Goal: Complete application form

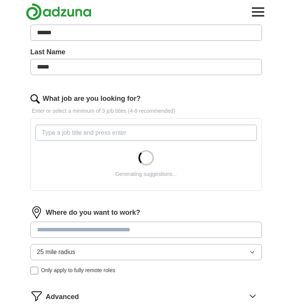
scroll to position [167, 0]
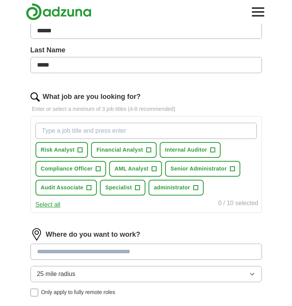
click at [180, 147] on span "Internal Auditor" at bounding box center [186, 150] width 42 height 8
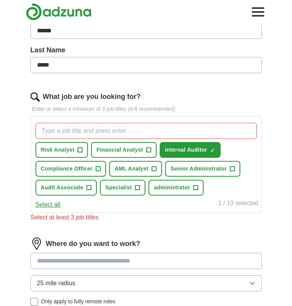
click at [91, 188] on button "Audit Associate +" at bounding box center [66, 188] width 62 height 16
click at [94, 171] on button "Compliance Officer +" at bounding box center [70, 169] width 71 height 16
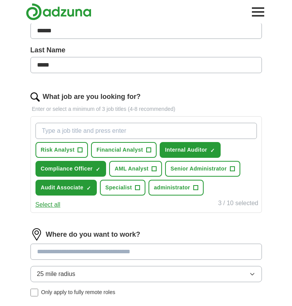
click at [80, 153] on span "+" at bounding box center [80, 150] width 5 height 6
click at [131, 165] on span "AML Analyst" at bounding box center [131, 169] width 34 height 8
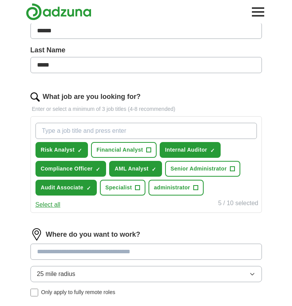
click at [171, 174] on button "Senior Administrator +" at bounding box center [202, 169] width 75 height 16
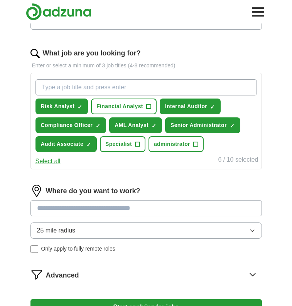
scroll to position [220, 0]
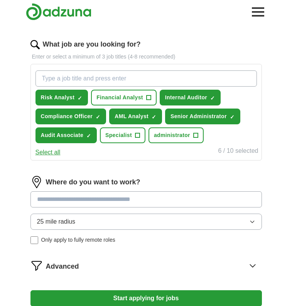
click at [162, 202] on input at bounding box center [145, 200] width 231 height 16
type input "******"
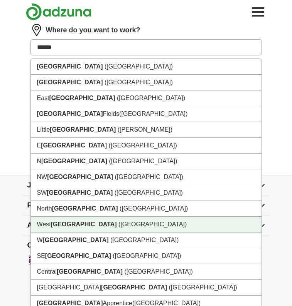
scroll to position [373, 0]
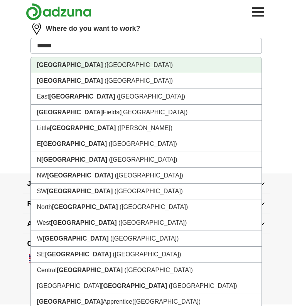
click at [155, 66] on li "[GEOGRAPHIC_DATA] ([GEOGRAPHIC_DATA])" at bounding box center [146, 65] width 230 height 16
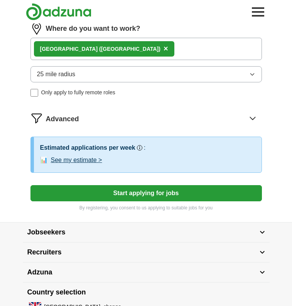
scroll to position [372, 0]
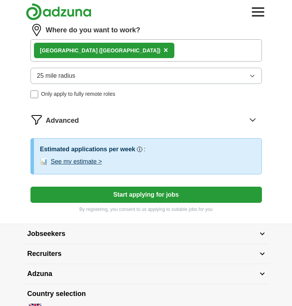
click at [96, 163] on button "See my estimate >" at bounding box center [76, 161] width 51 height 9
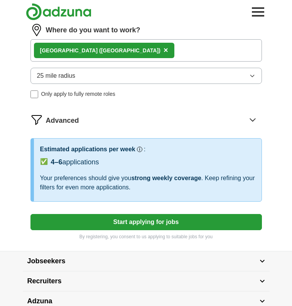
click at [140, 219] on button "Start applying for jobs" at bounding box center [145, 222] width 231 height 16
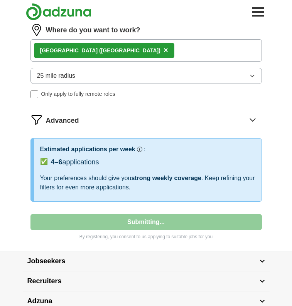
select select "**"
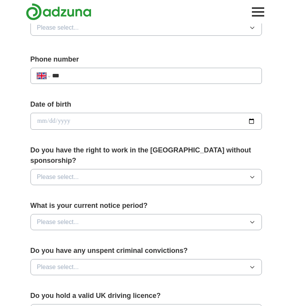
scroll to position [252, 0]
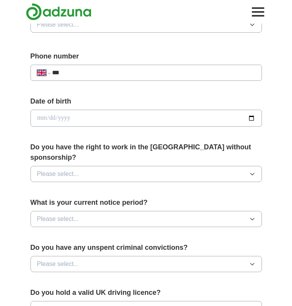
click at [124, 211] on button "Please select..." at bounding box center [145, 219] width 231 height 16
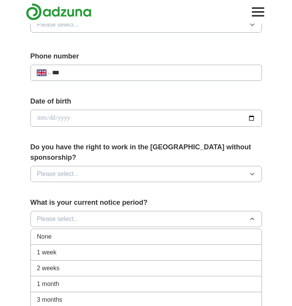
click at [68, 296] on div "3 months" at bounding box center [146, 300] width 218 height 9
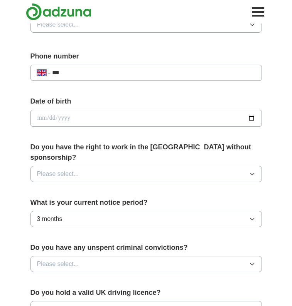
click at [101, 166] on button "Please select..." at bounding box center [145, 174] width 231 height 16
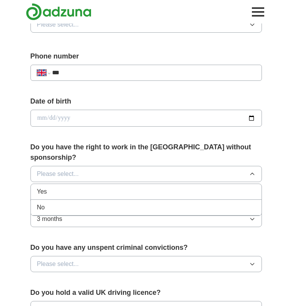
click at [95, 187] on div "Yes" at bounding box center [146, 191] width 218 height 9
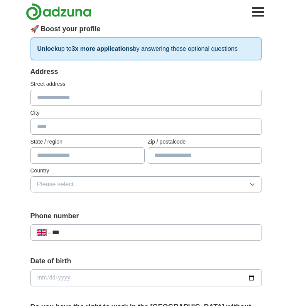
scroll to position [91, 0]
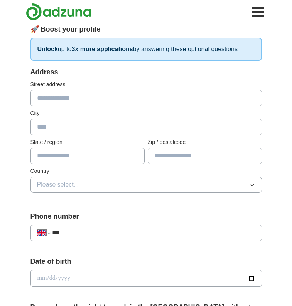
click at [77, 99] on input "text" at bounding box center [145, 98] width 231 height 16
type input "**********"
type input "*******"
click at [163, 180] on button "Please select..." at bounding box center [145, 185] width 231 height 16
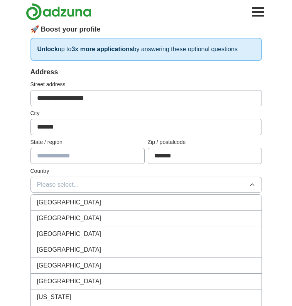
click at [156, 199] on div "[GEOGRAPHIC_DATA]" at bounding box center [146, 202] width 218 height 9
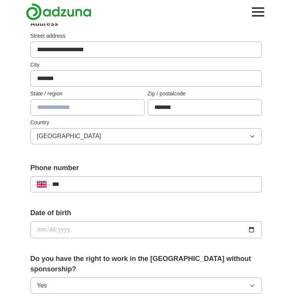
scroll to position [154, 0]
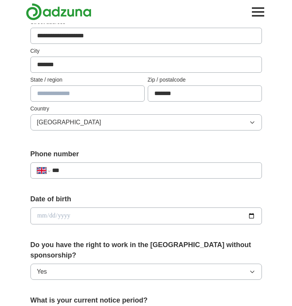
click at [115, 222] on input "date" at bounding box center [145, 216] width 231 height 17
click at [54, 219] on input "date" at bounding box center [145, 216] width 231 height 17
click at [64, 218] on input "date" at bounding box center [145, 216] width 231 height 17
type input "**********"
click at [103, 225] on div "**********" at bounding box center [145, 212] width 231 height 37
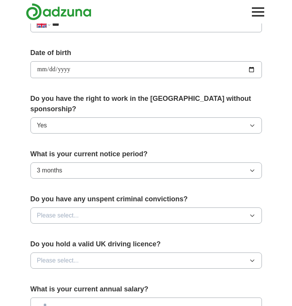
scroll to position [301, 0]
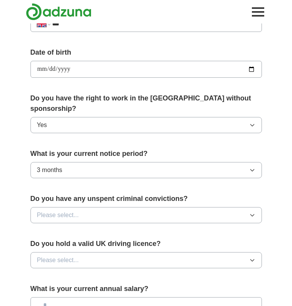
click at [107, 210] on button "Please select..." at bounding box center [145, 215] width 231 height 16
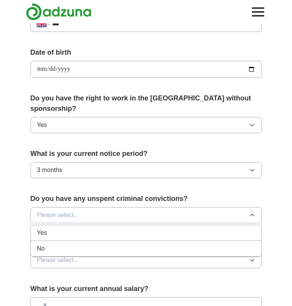
click at [94, 244] on div "No" at bounding box center [146, 248] width 218 height 9
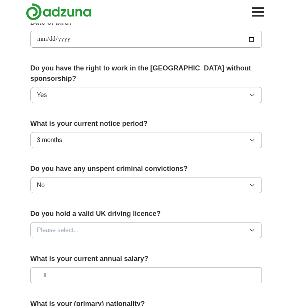
scroll to position [368, 0]
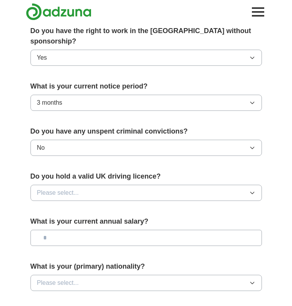
click at [108, 185] on button "Please select..." at bounding box center [145, 193] width 231 height 16
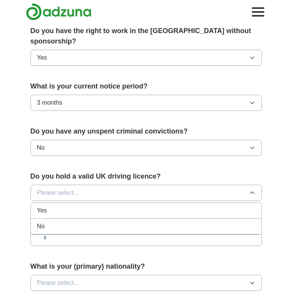
click at [97, 203] on li "Yes" at bounding box center [146, 211] width 230 height 16
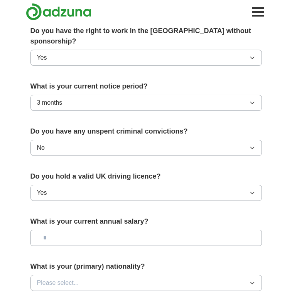
click at [102, 230] on input "text" at bounding box center [145, 238] width 231 height 16
type input "*******"
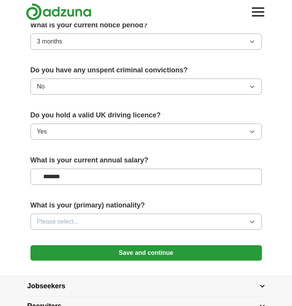
scroll to position [443, 0]
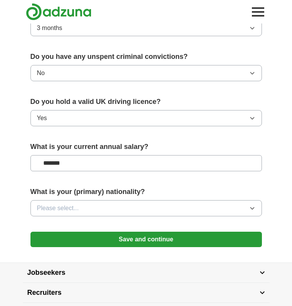
click at [104, 200] on button "Please select..." at bounding box center [145, 208] width 231 height 16
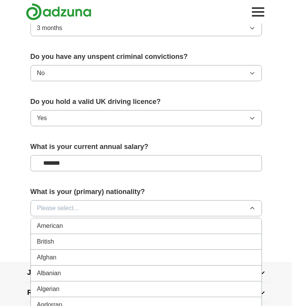
click at [92, 237] on div "British" at bounding box center [146, 241] width 218 height 9
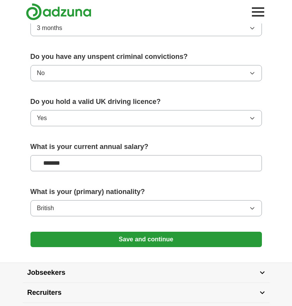
click at [106, 232] on button "Save and continue" at bounding box center [145, 239] width 231 height 15
